Goal: Task Accomplishment & Management: Manage account settings

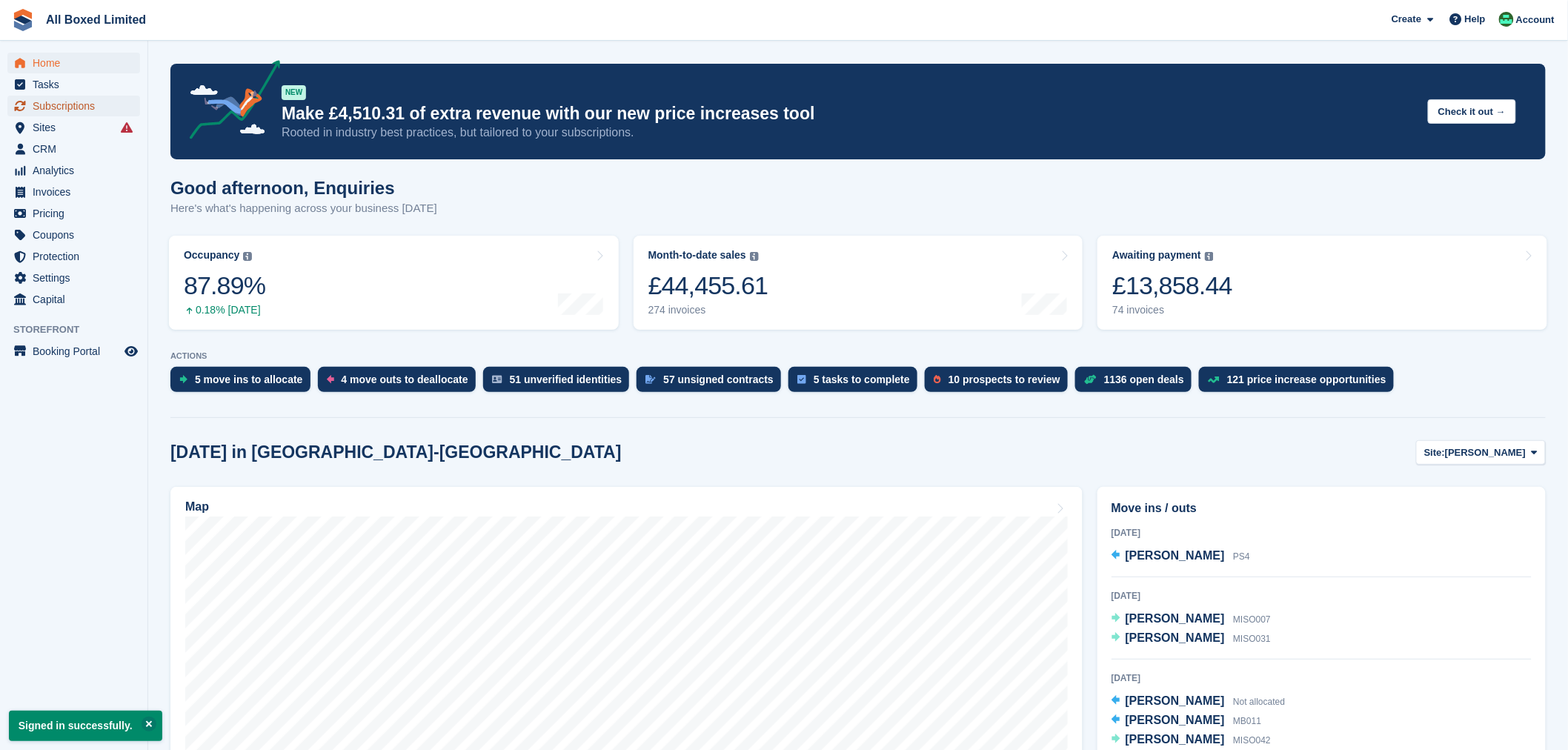
click at [72, 111] on span "Subscriptions" at bounding box center [77, 106] width 89 height 21
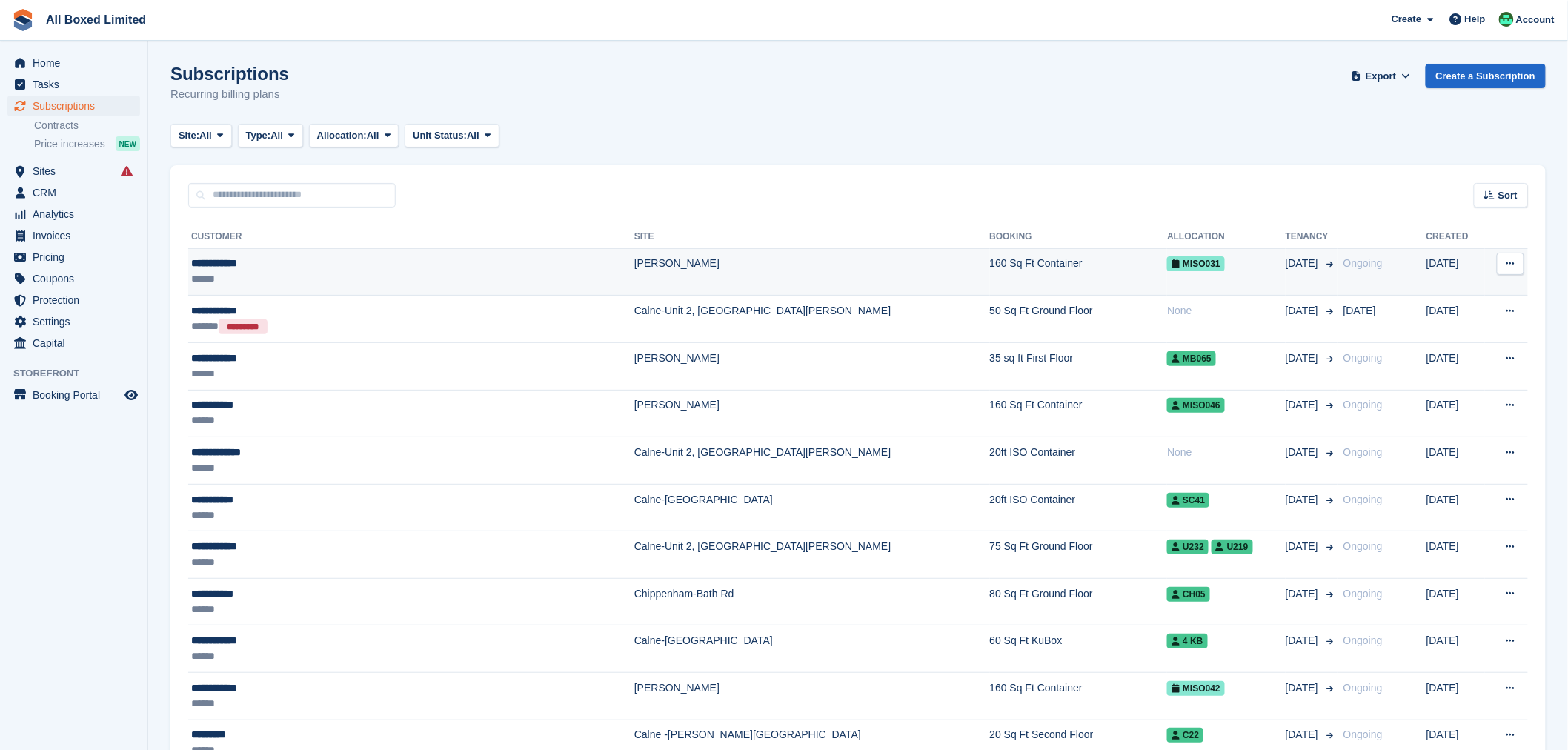
click at [239, 272] on div "******" at bounding box center [350, 279] width 319 height 16
